Goal: Task Accomplishment & Management: Use online tool/utility

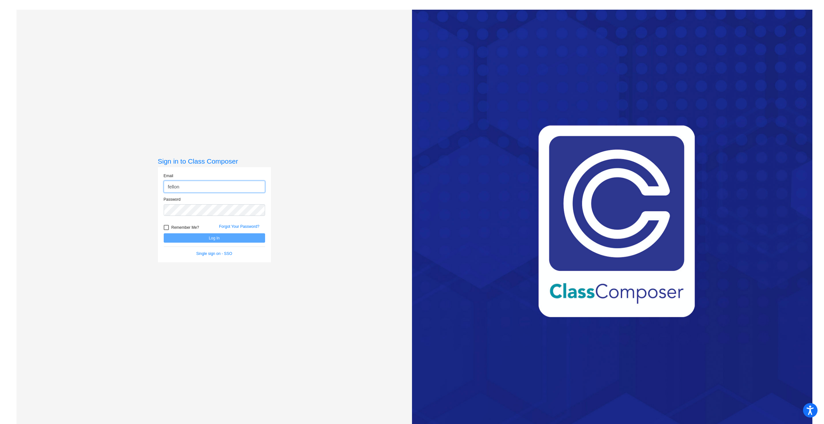
type input "[EMAIL_ADDRESS][DOMAIN_NAME]"
click at [164, 234] on button "Log In" at bounding box center [214, 238] width 101 height 9
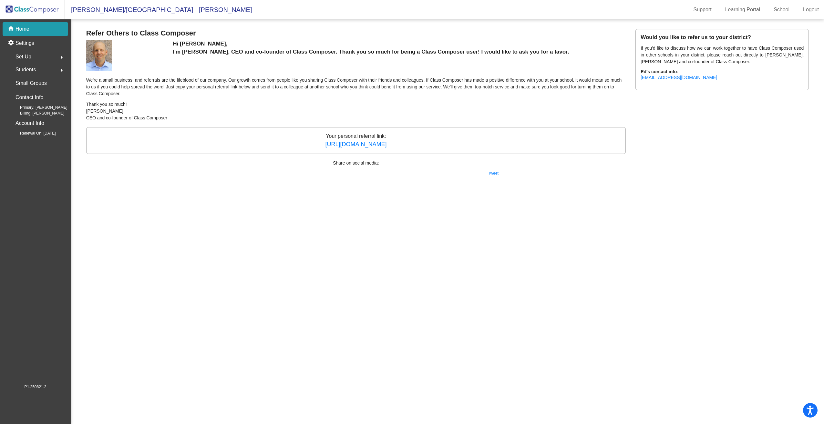
click at [30, 30] on div "home Home" at bounding box center [36, 29] width 66 height 14
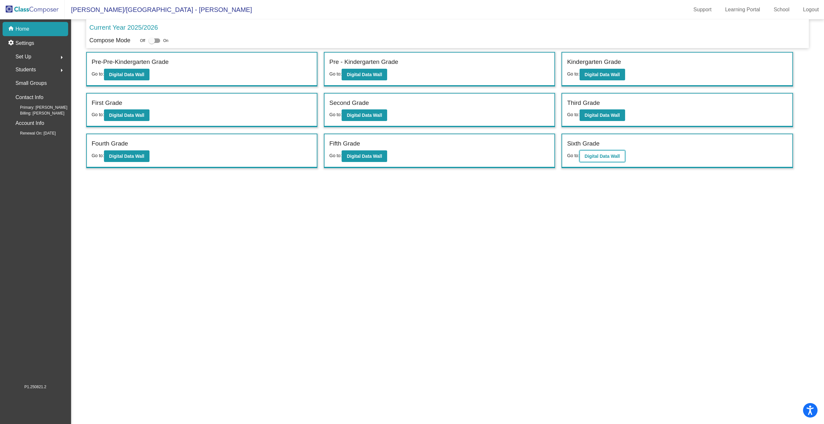
click at [408, 158] on b "Digital Data Wall" at bounding box center [602, 156] width 35 height 5
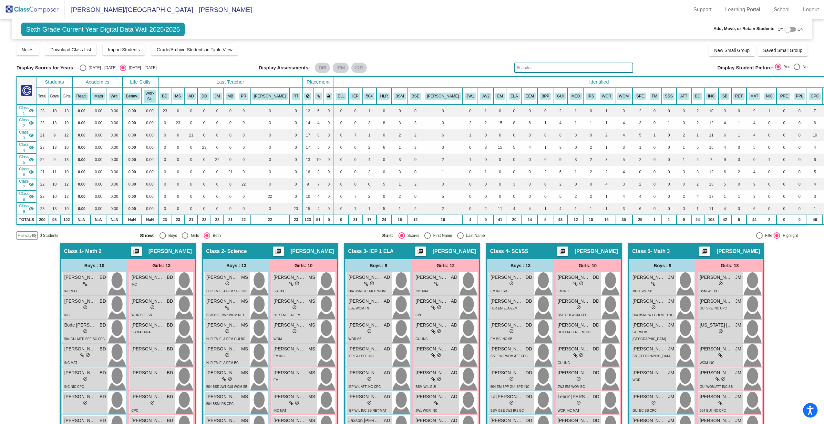
click at [408, 66] on input "text" at bounding box center [573, 68] width 119 height 10
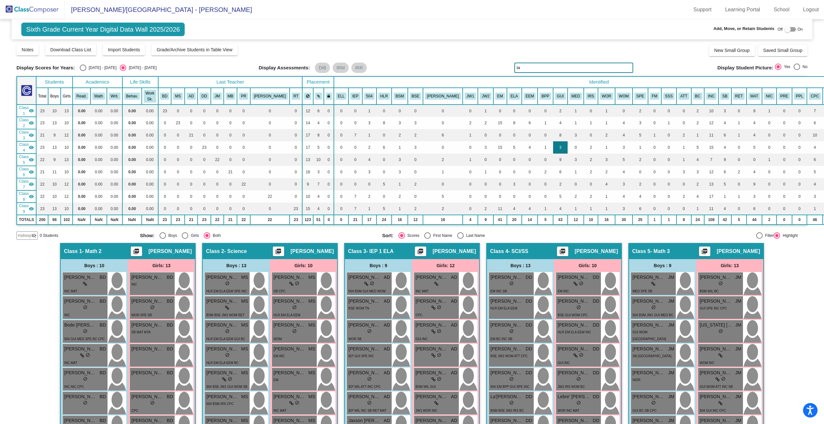
type input "t"
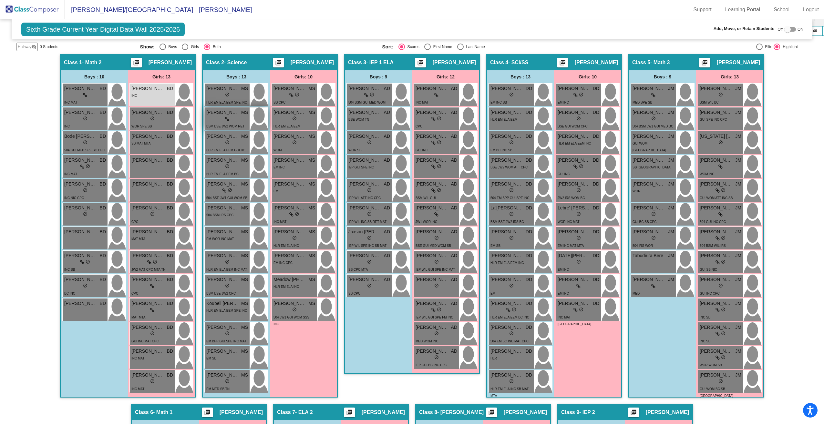
scroll to position [194, 0]
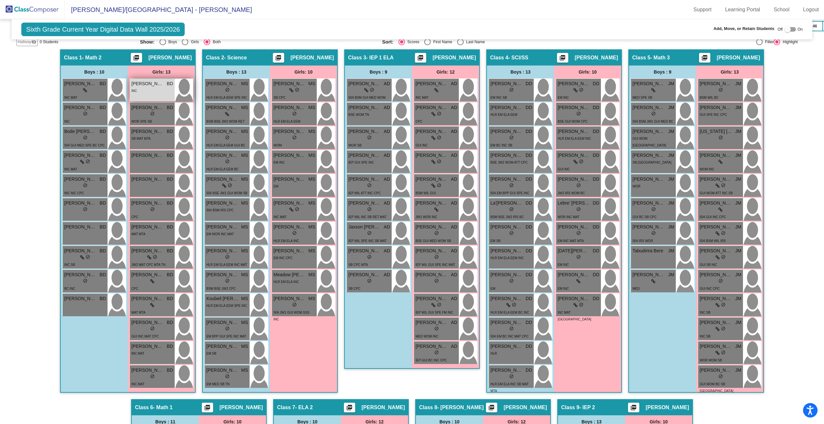
type input "gab"
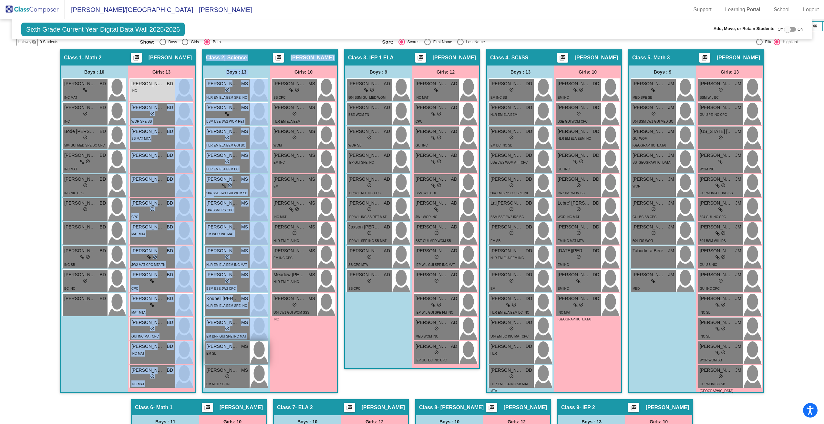
drag, startPoint x: 153, startPoint y: 88, endPoint x: 230, endPoint y: 342, distance: 265.4
click at [230, 342] on div "Hallway - Hallway Class picture_as_pdf Add Student First Name Last Name Student…" at bounding box center [411, 399] width 791 height 700
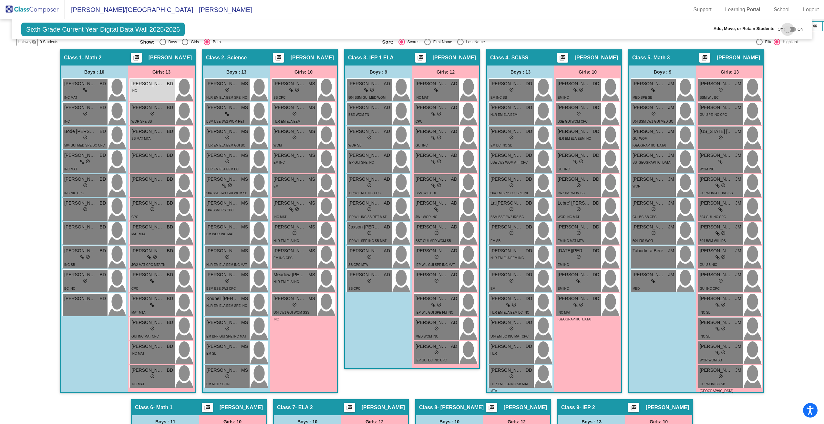
click at [408, 31] on div at bounding box center [787, 29] width 6 height 6
checkbox input "true"
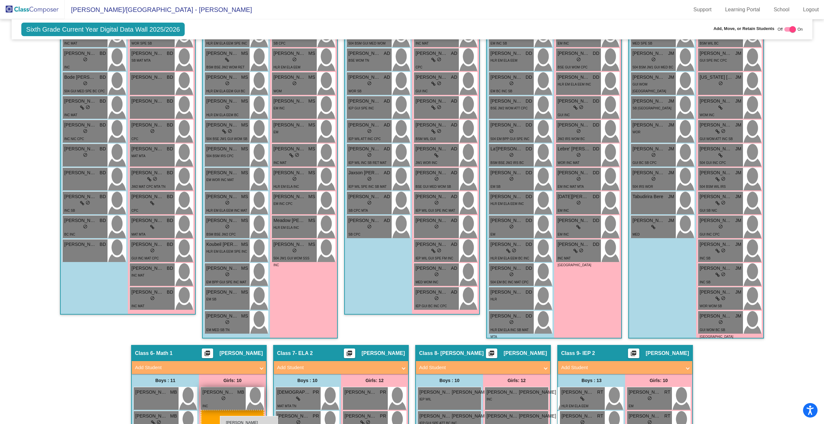
scroll to position [262, 0]
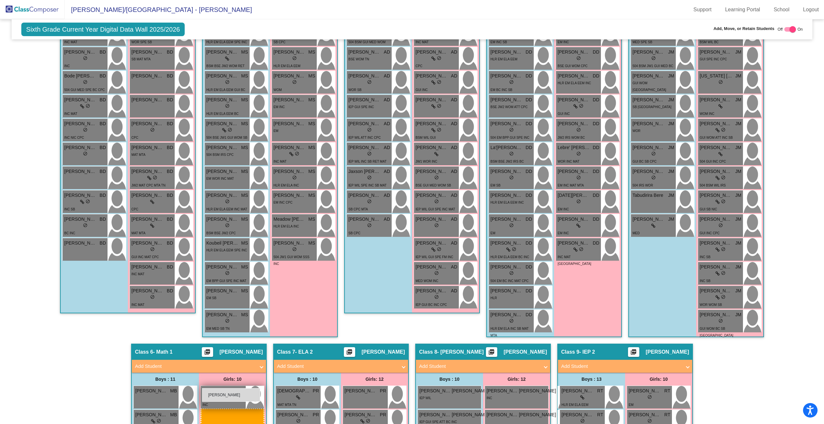
drag, startPoint x: 153, startPoint y: 105, endPoint x: 202, endPoint y: 389, distance: 287.5
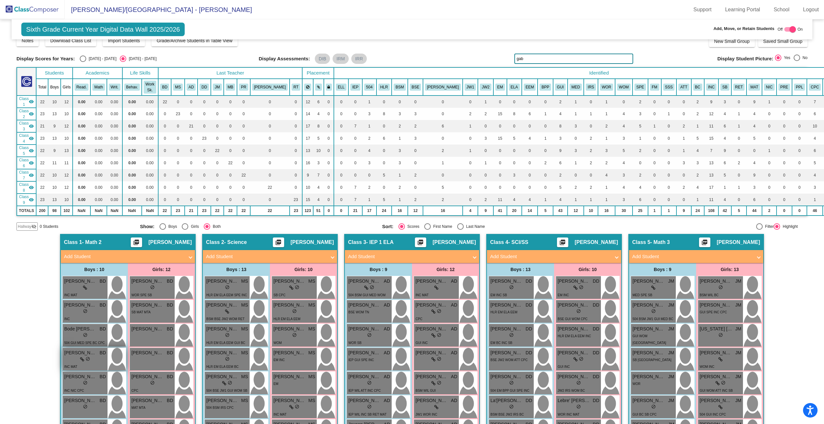
scroll to position [0, 0]
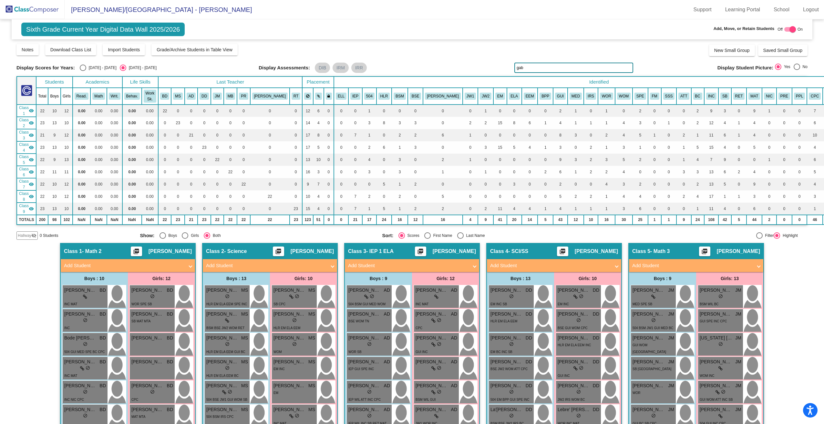
click at [50, 9] on img at bounding box center [32, 9] width 65 height 19
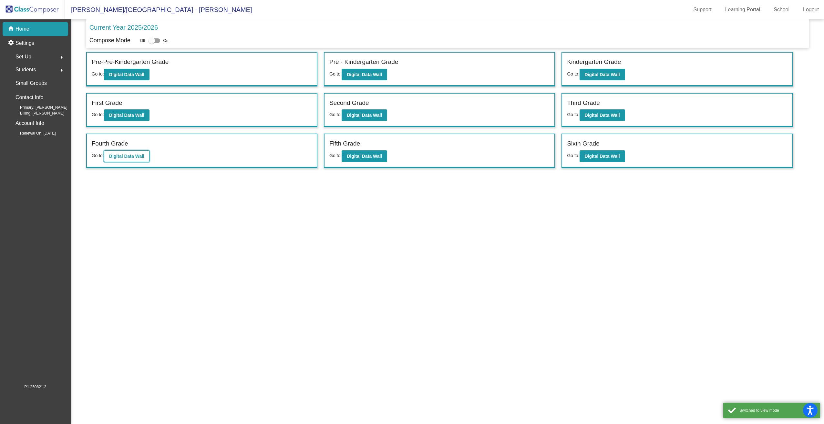
click at [116, 156] on b "Digital Data Wall" at bounding box center [126, 156] width 35 height 5
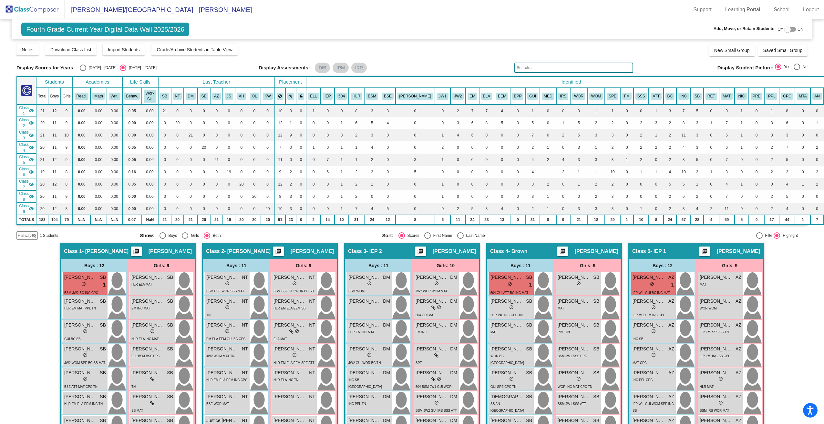
click at [408, 66] on input "text" at bounding box center [573, 68] width 119 height 10
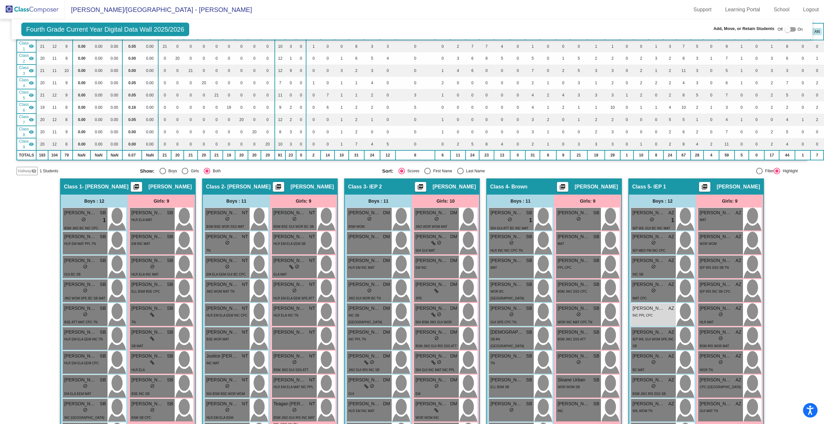
scroll to position [97, 0]
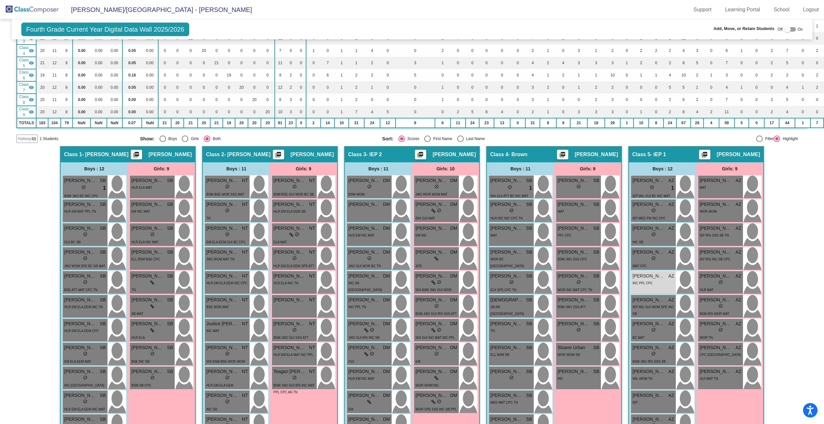
type input "bru"
click at [408, 29] on div at bounding box center [790, 29] width 12 height 5
checkbox input "true"
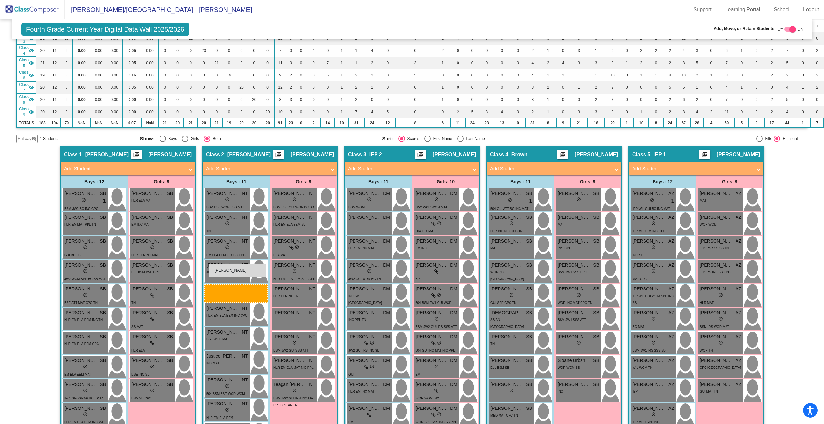
drag, startPoint x: 655, startPoint y: 262, endPoint x: 209, endPoint y: 264, distance: 446.0
